Goal: Information Seeking & Learning: Find specific fact

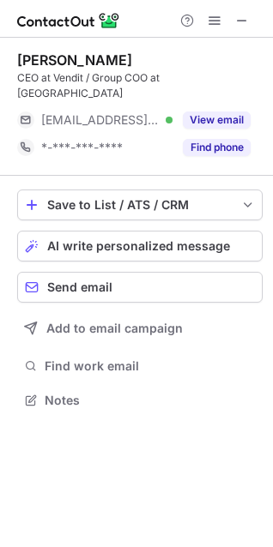
scroll to position [373, 273]
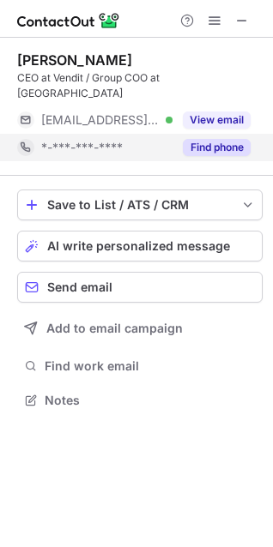
click at [241, 139] on button "Find phone" at bounding box center [217, 147] width 68 height 17
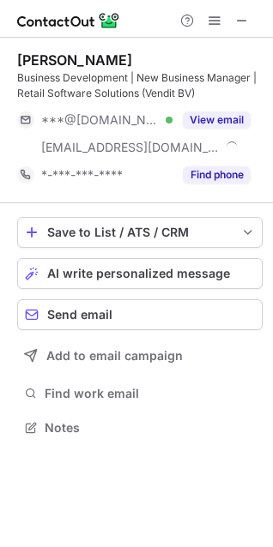
scroll to position [416, 273]
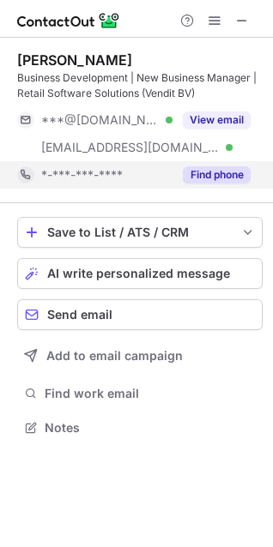
click at [211, 180] on button "Find phone" at bounding box center [217, 174] width 68 height 17
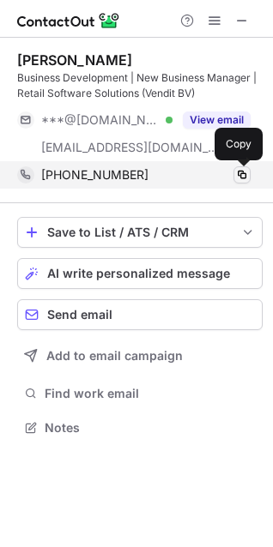
click at [240, 173] on span at bounding box center [242, 175] width 14 height 14
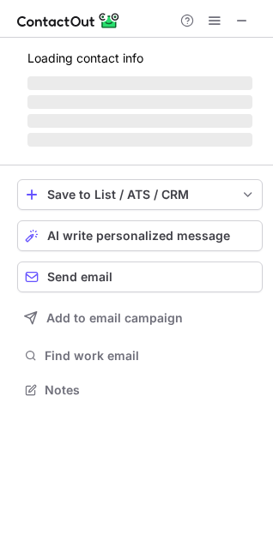
scroll to position [400, 273]
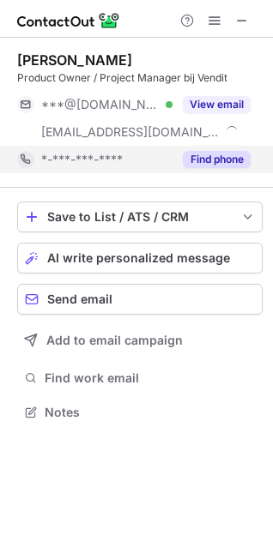
click at [219, 155] on button "Find phone" at bounding box center [217, 159] width 68 height 17
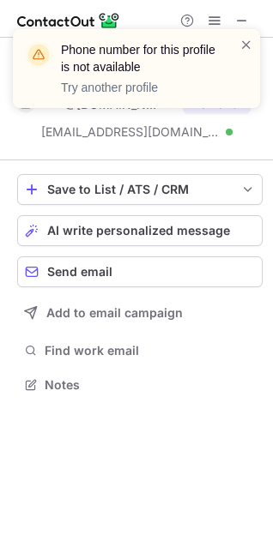
scroll to position [373, 273]
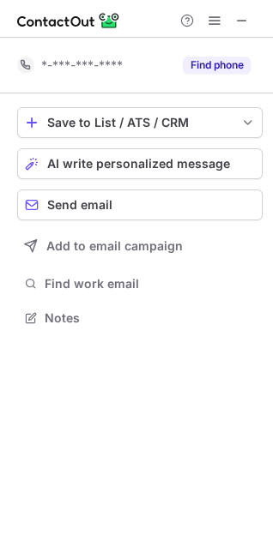
scroll to position [306, 273]
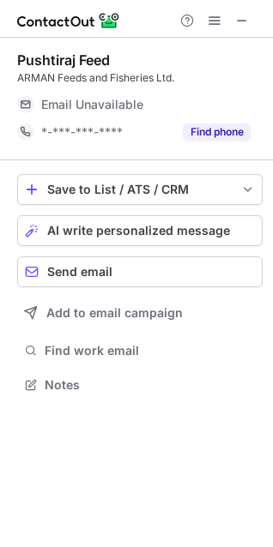
scroll to position [373, 273]
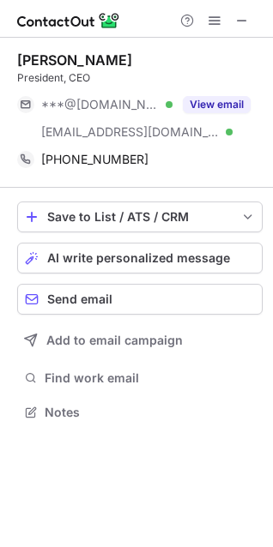
scroll to position [400, 273]
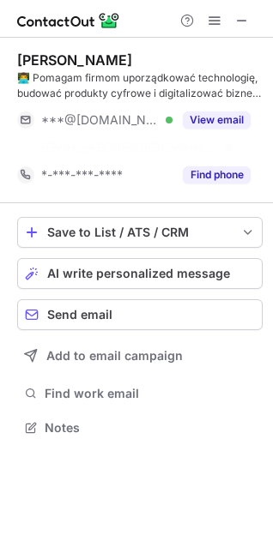
scroll to position [388, 273]
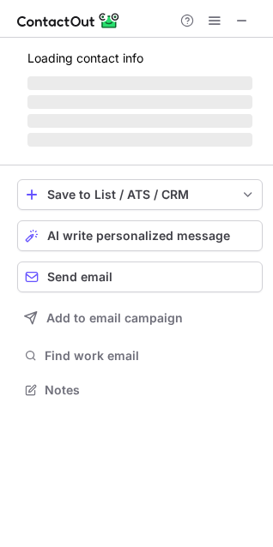
scroll to position [416, 273]
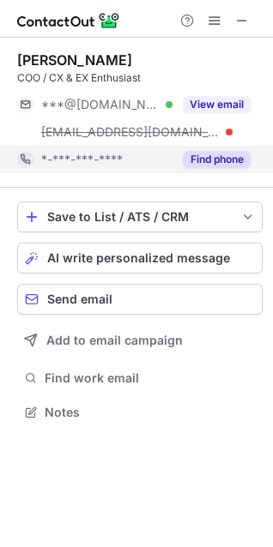
click at [201, 161] on button "Find phone" at bounding box center [217, 159] width 68 height 17
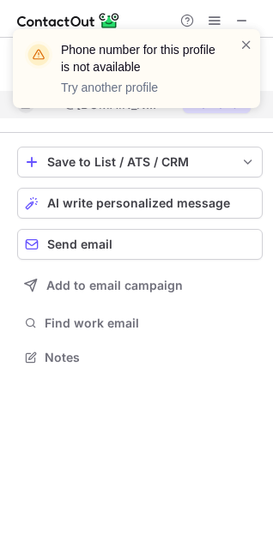
scroll to position [346, 273]
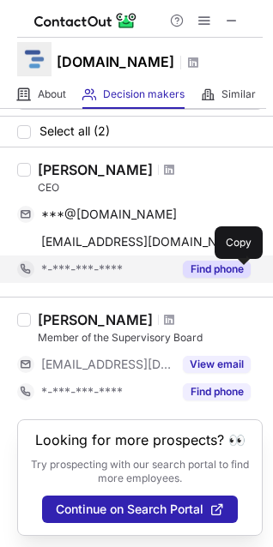
scroll to position [56, 0]
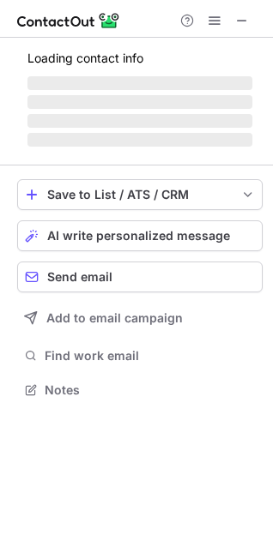
scroll to position [388, 273]
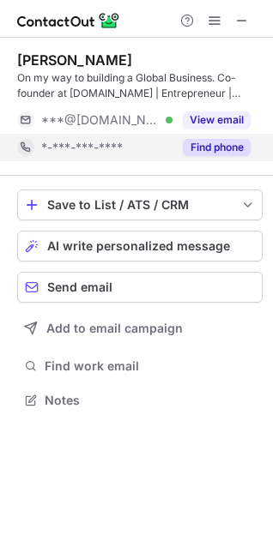
click at [204, 148] on button "Find phone" at bounding box center [217, 147] width 68 height 17
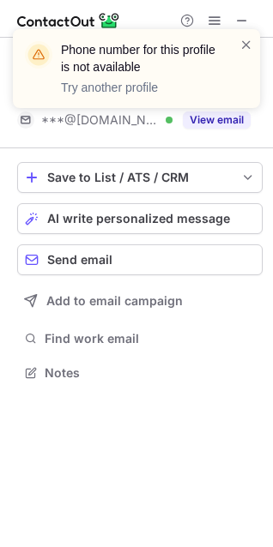
scroll to position [361, 273]
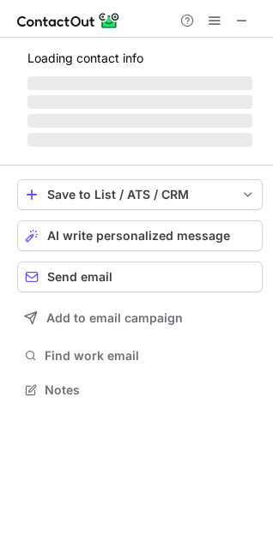
scroll to position [416, 273]
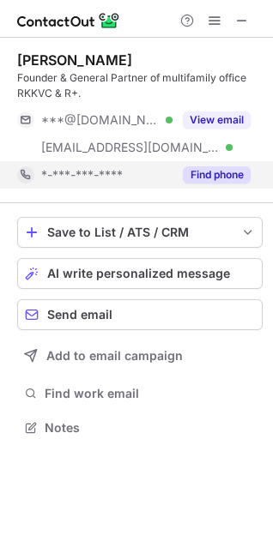
click at [221, 168] on button "Find phone" at bounding box center [217, 174] width 68 height 17
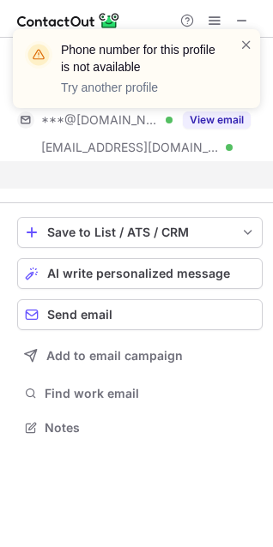
scroll to position [388, 273]
